Goal: Task Accomplishment & Management: Use online tool/utility

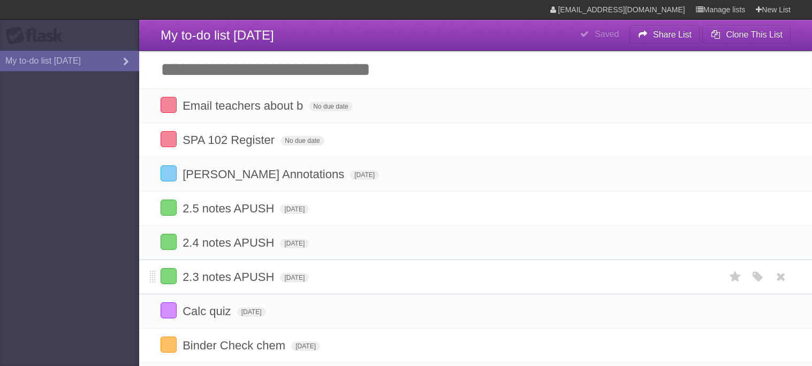
scroll to position [28, 0]
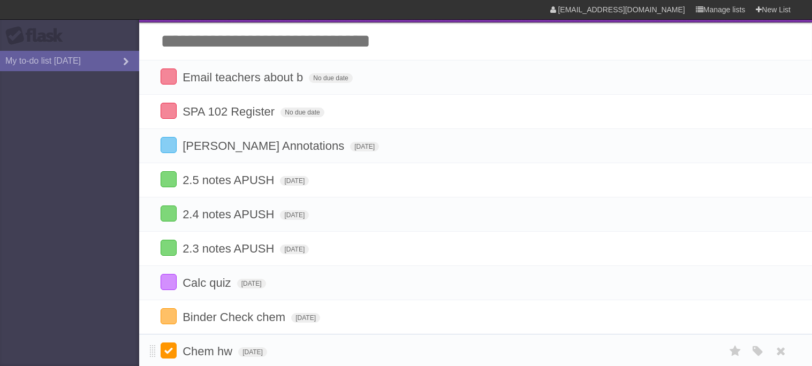
click at [171, 358] on label at bounding box center [169, 350] width 16 height 16
click at [171, 322] on label at bounding box center [169, 316] width 16 height 16
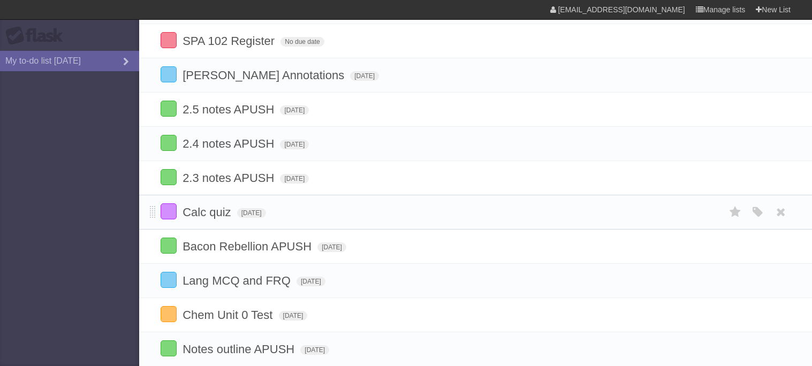
scroll to position [100, 0]
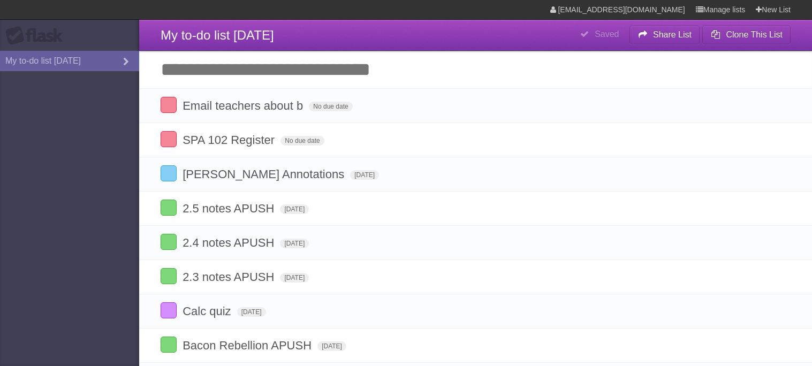
type input "*"
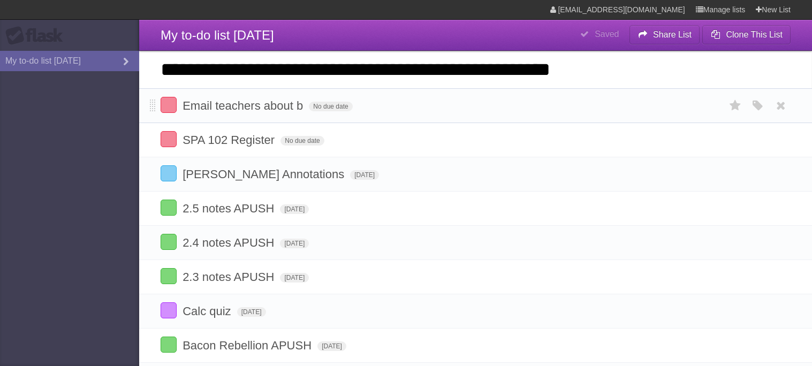
type input "**********"
click input "*********" at bounding box center [0, 0] width 0 height 0
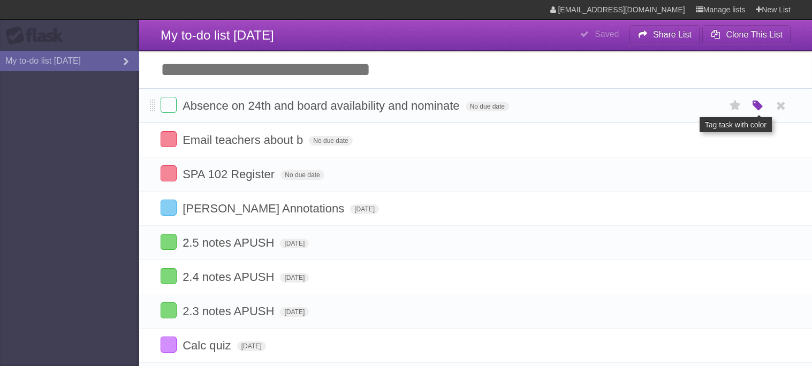
click at [757, 106] on icon "button" at bounding box center [757, 106] width 15 height 14
click at [649, 105] on label "Red" at bounding box center [653, 106] width 12 height 12
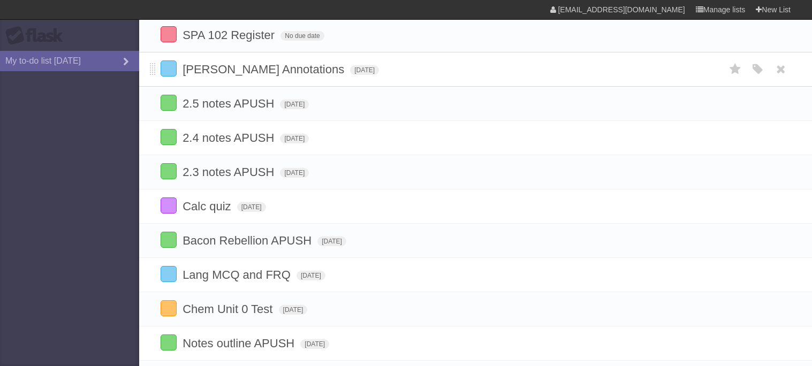
scroll to position [140, 0]
click at [173, 73] on label at bounding box center [169, 67] width 16 height 16
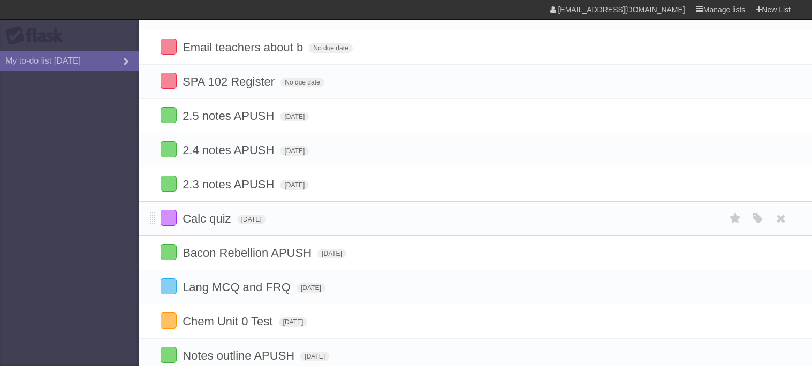
scroll to position [0, 0]
